Goal: Task Accomplishment & Management: Use online tool/utility

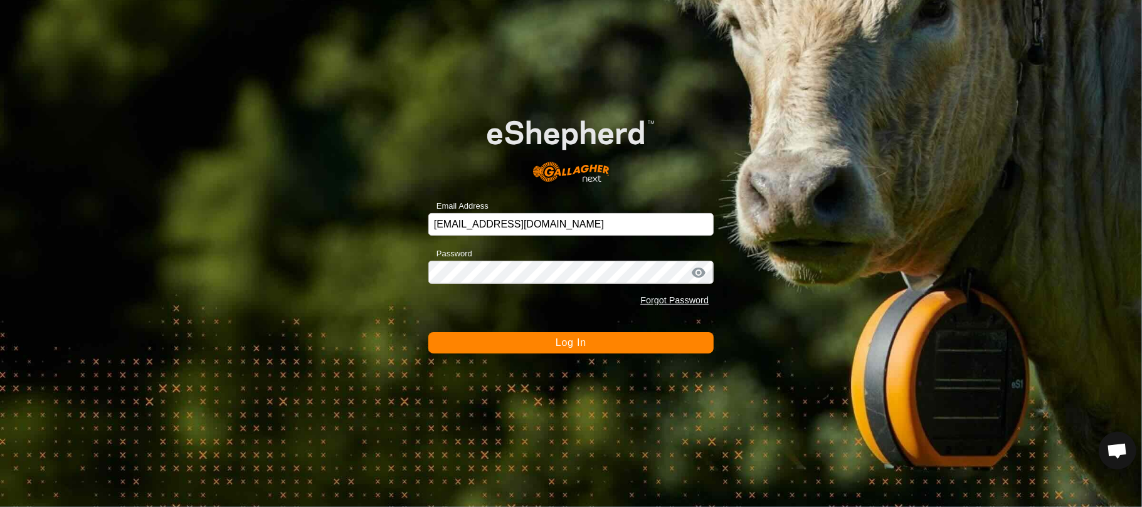
click at [567, 345] on span "Log In" at bounding box center [571, 342] width 31 height 11
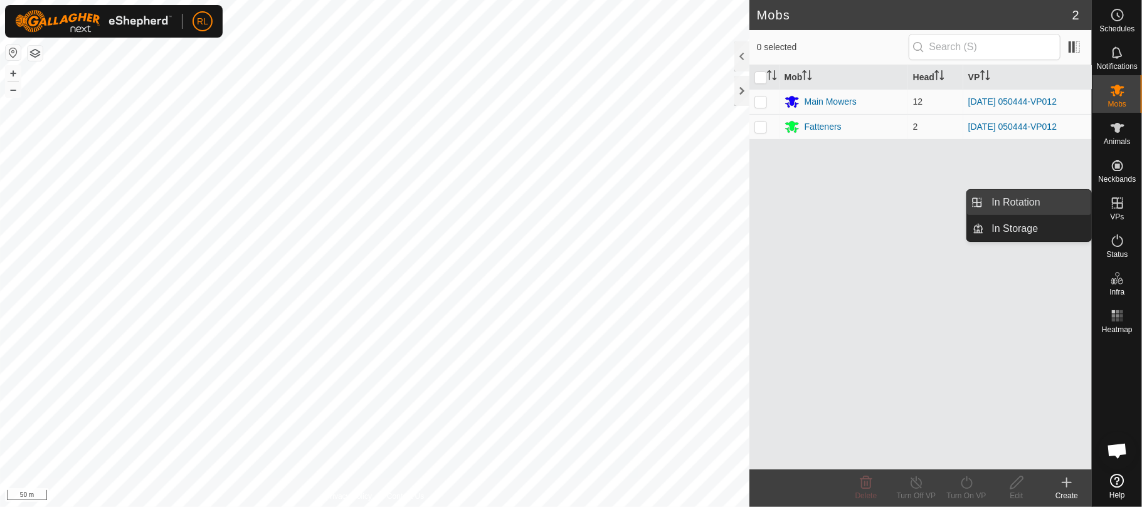
click at [1020, 201] on link "In Rotation" at bounding box center [1037, 202] width 107 height 25
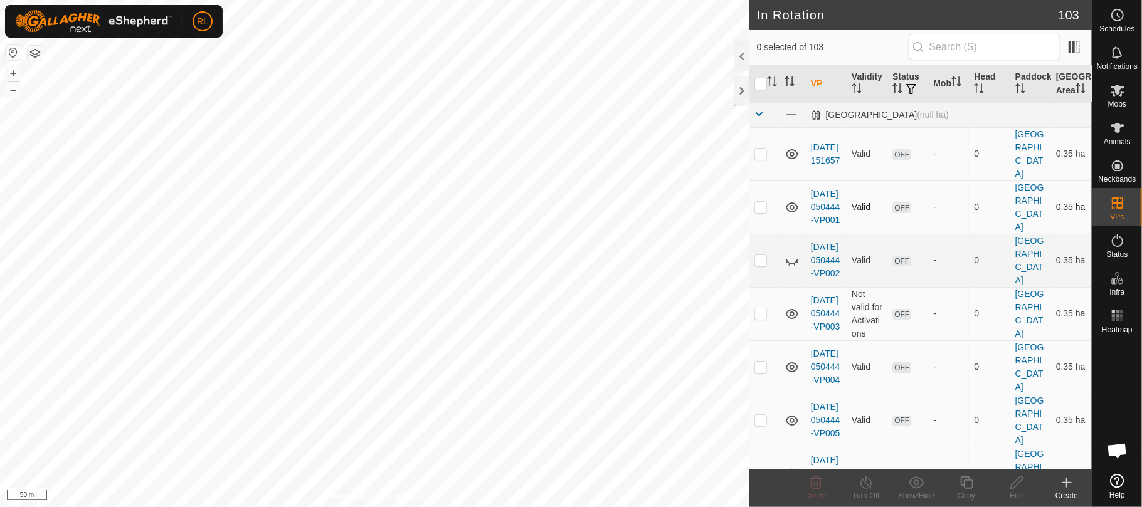
checkbox input "true"
click at [964, 490] on div "Copy" at bounding box center [966, 495] width 50 height 11
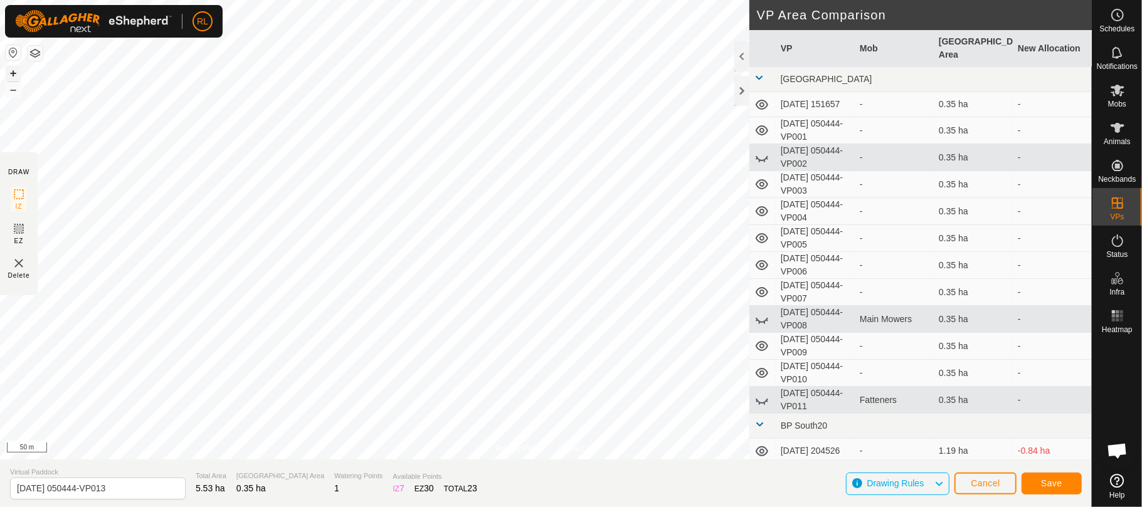
click at [9, 70] on button "+" at bounding box center [13, 73] width 15 height 15
click at [1047, 483] on span "Save" at bounding box center [1051, 483] width 21 height 10
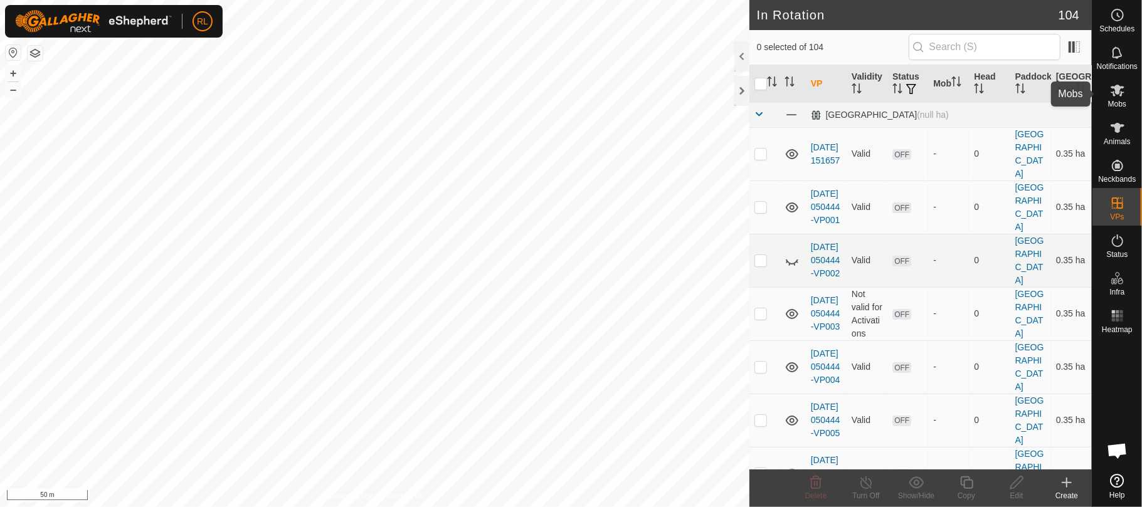
click at [1111, 92] on icon at bounding box center [1117, 90] width 15 height 15
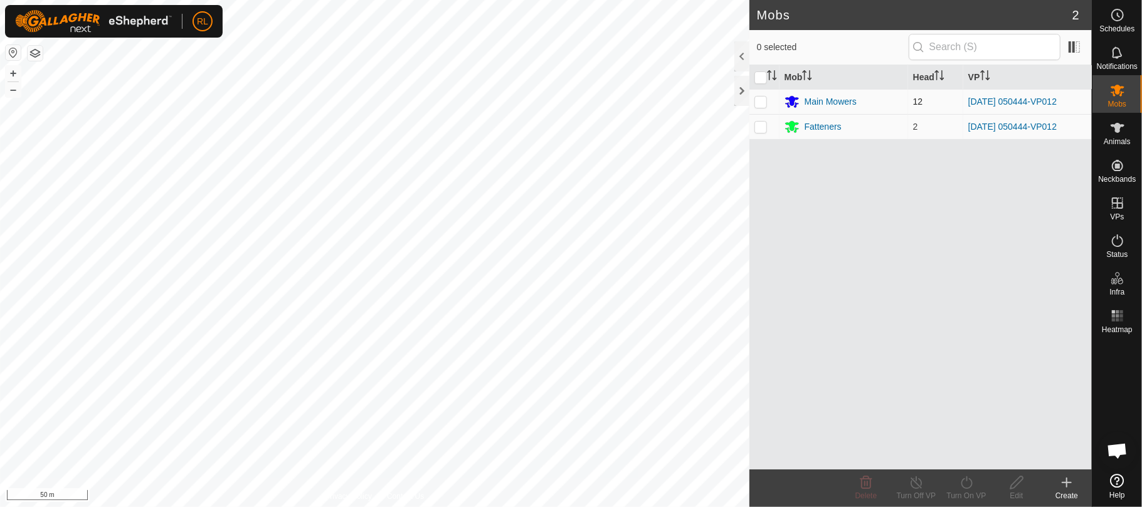
click at [763, 100] on p-checkbox at bounding box center [760, 102] width 13 height 10
checkbox input "true"
click at [762, 129] on p-checkbox at bounding box center [760, 127] width 13 height 10
checkbox input "true"
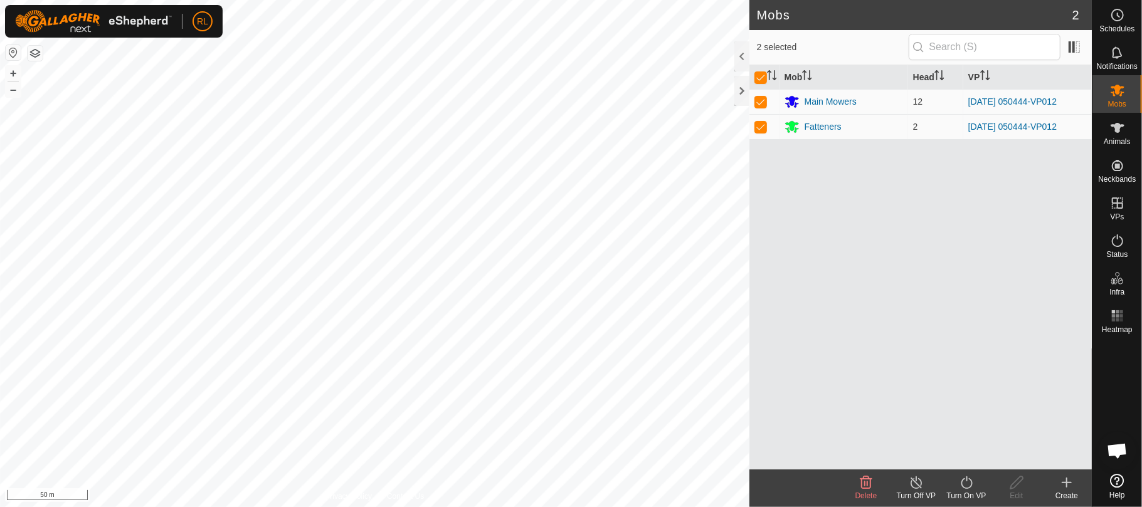
click at [964, 485] on icon at bounding box center [967, 482] width 16 height 15
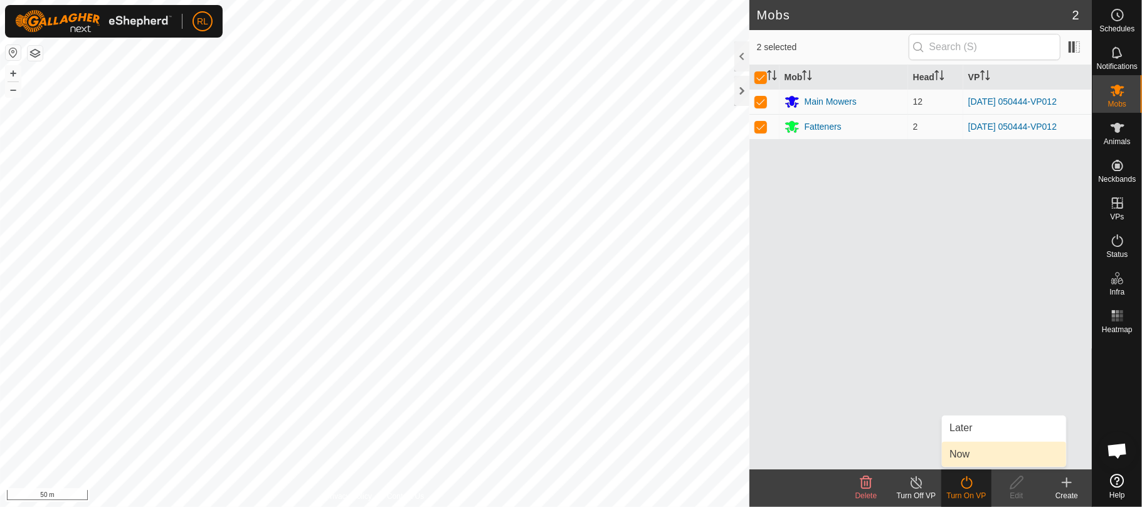
click at [963, 456] on link "Now" at bounding box center [1004, 454] width 124 height 25
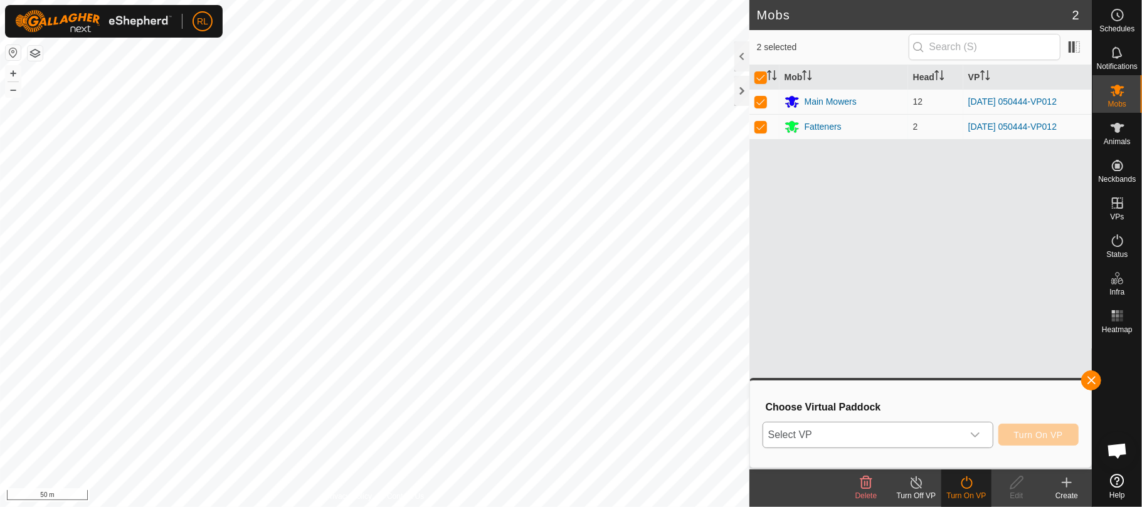
click at [971, 434] on icon "dropdown trigger" at bounding box center [975, 435] width 9 height 5
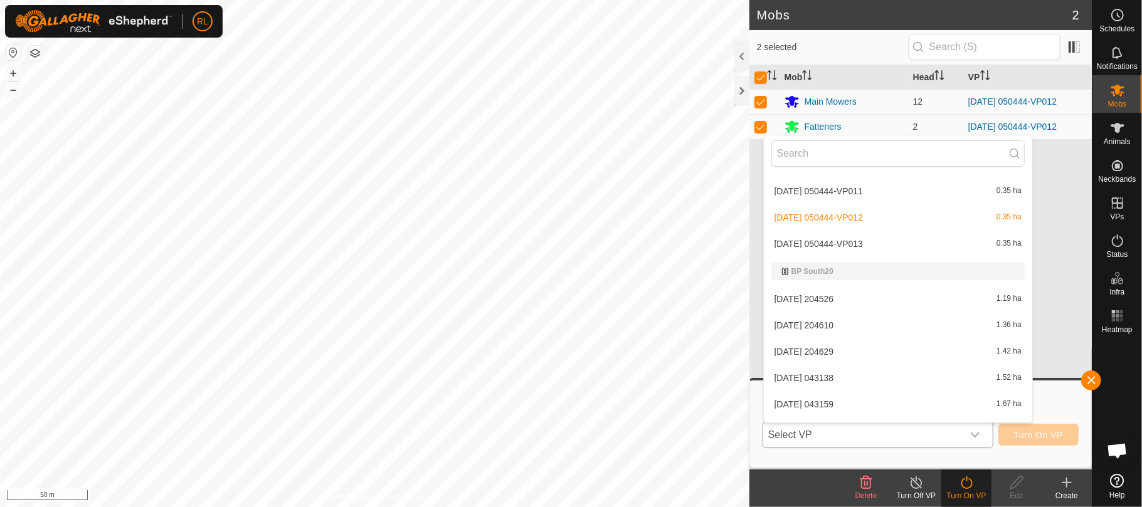
scroll to position [356, 0]
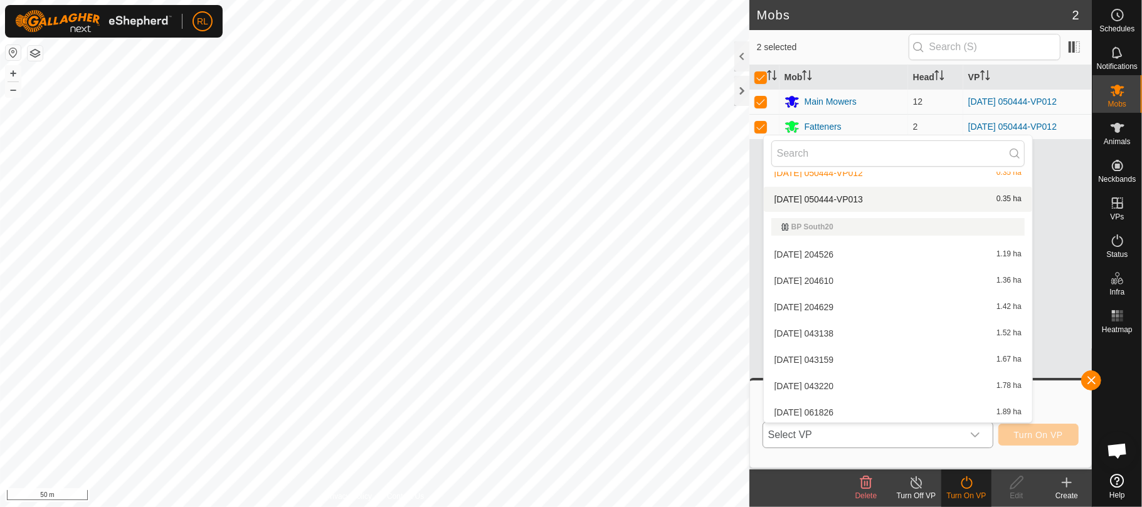
click at [977, 199] on li "[DATE] 050444-VP013 0.35 ha" at bounding box center [898, 199] width 268 height 25
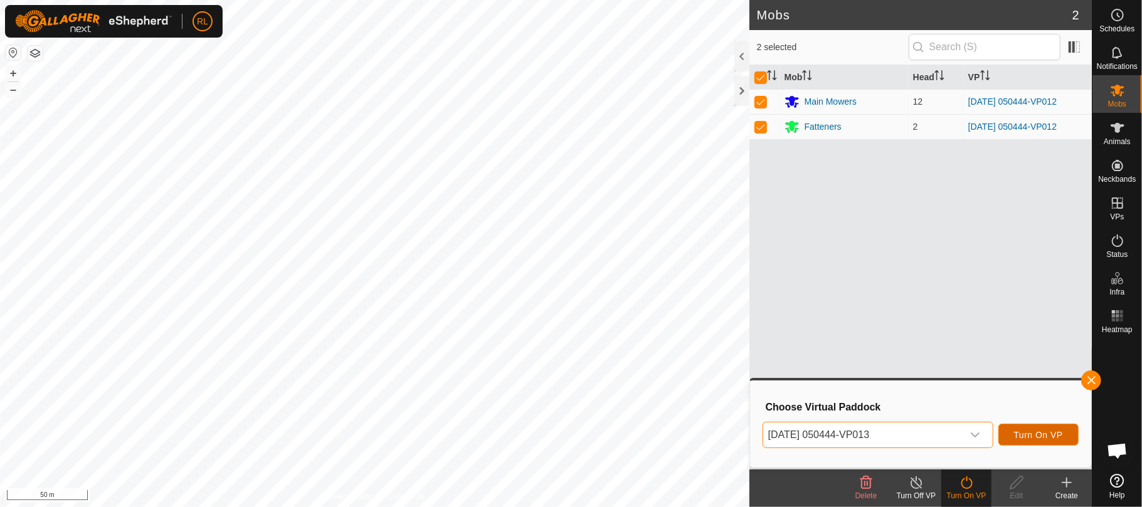
click at [1033, 430] on span "Turn On VP" at bounding box center [1038, 435] width 49 height 10
